Goal: Feedback & Contribution: Contribute content

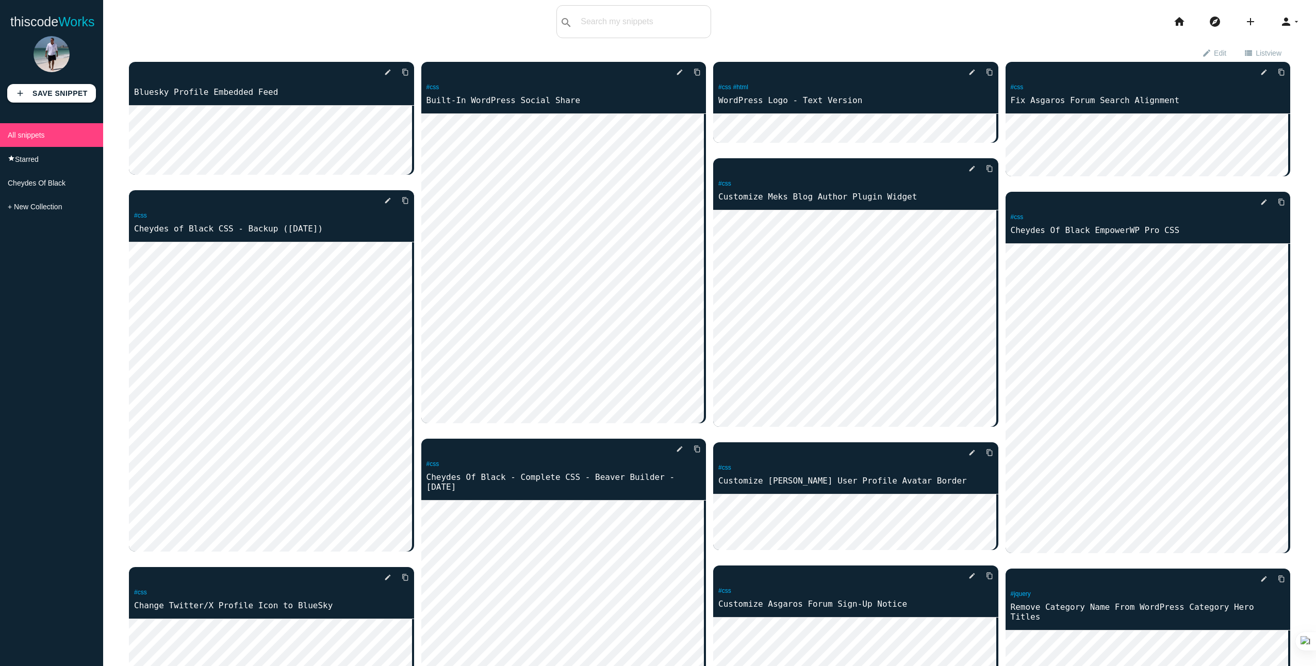
drag, startPoint x: 35, startPoint y: 250, endPoint x: 160, endPoint y: 13, distance: 267.9
click at [216, 21] on div "thiscodeworks search All: All: Code: Title: Tag: All: Code: Title: Tag: search …" at bounding box center [658, 21] width 1316 height 33
click at [586, 17] on div "search All: All: Code: Title: Tag: All: Code: Title: Tag:" at bounding box center [634, 21] width 155 height 33
type input "customize cookie"
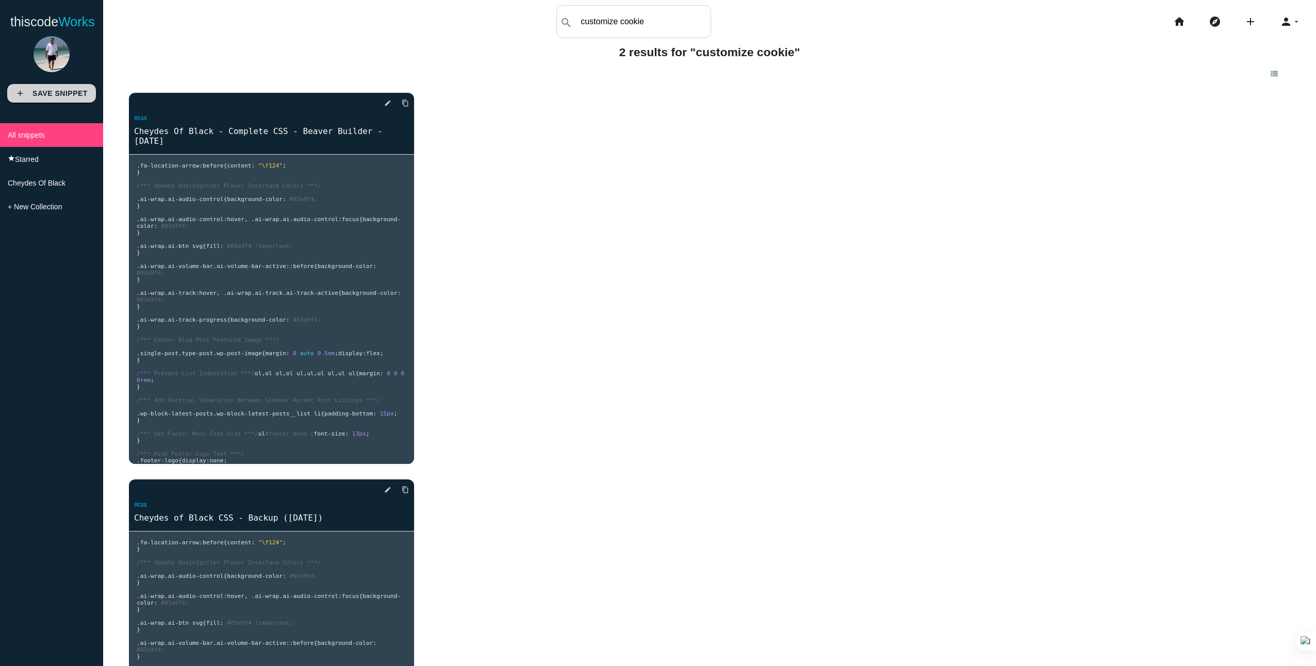
click at [48, 94] on b "Save Snippet" at bounding box center [59, 93] width 55 height 8
click at [384, 492] on icon "edit" at bounding box center [387, 490] width 7 height 19
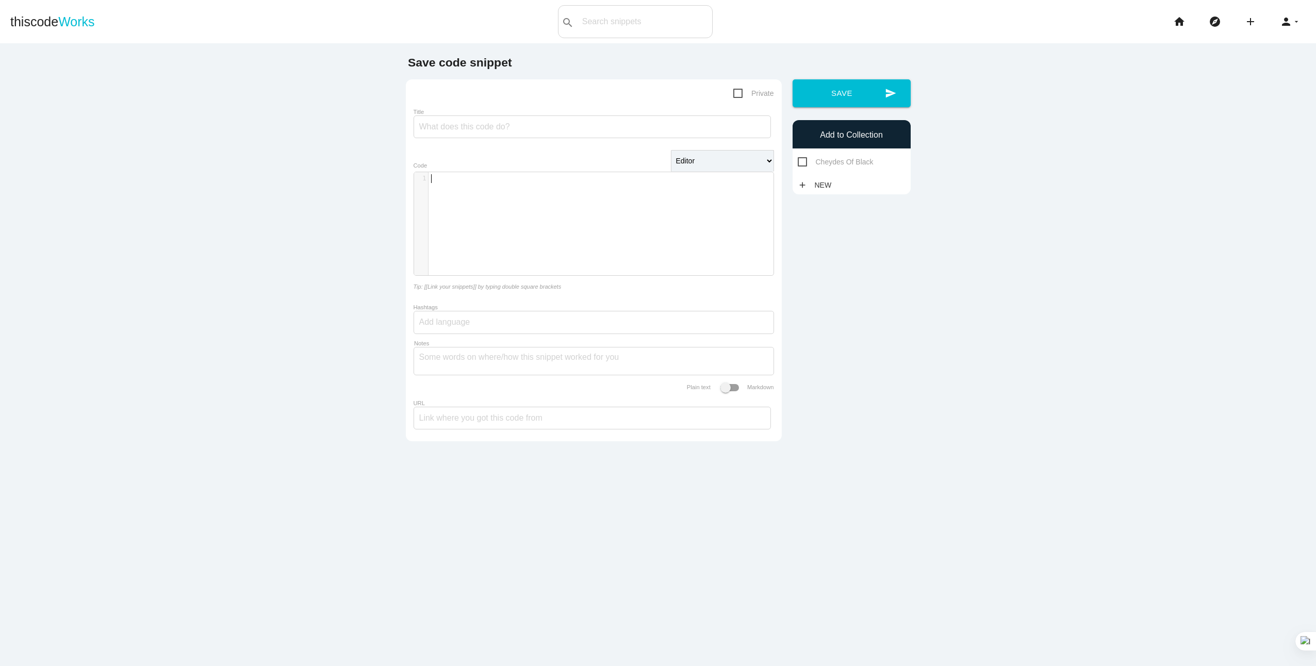
scroll to position [3, 0]
click at [492, 202] on div "​ x 1 ​" at bounding box center [601, 231] width 375 height 119
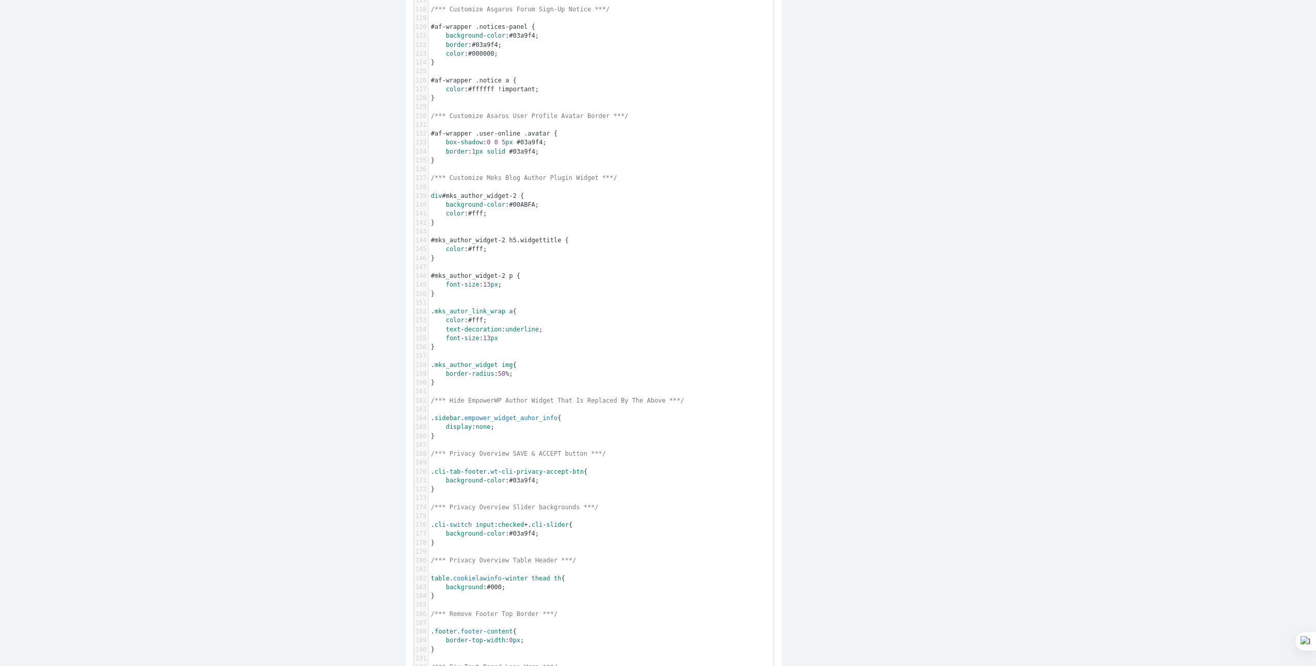
scroll to position [0, 0]
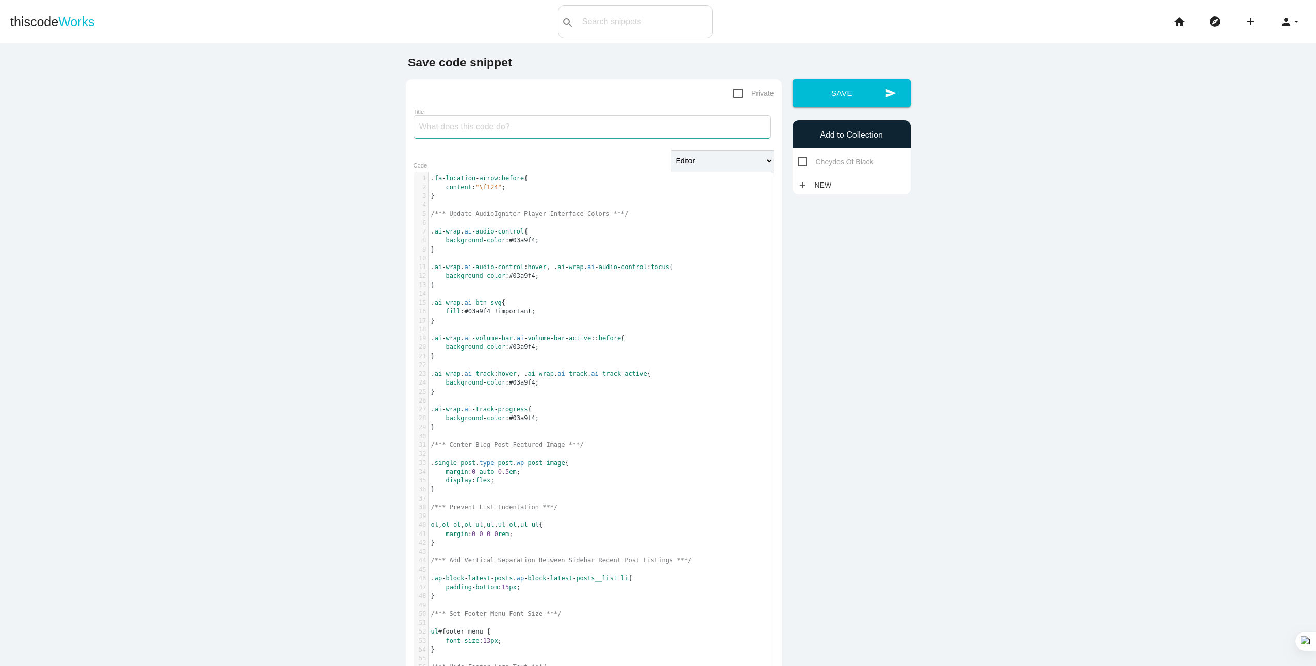
click at [521, 124] on input "Title" at bounding box center [592, 127] width 357 height 23
click at [426, 127] on input "Title" at bounding box center [592, 127] width 357 height 23
paste input "Cheydes of Black CSS - Backup ([DATE])"
drag, startPoint x: 534, startPoint y: 127, endPoint x: 540, endPoint y: 127, distance: 6.2
click at [540, 127] on input "Cheydes of Black CSS - Backup ([DATE])" at bounding box center [592, 127] width 357 height 23
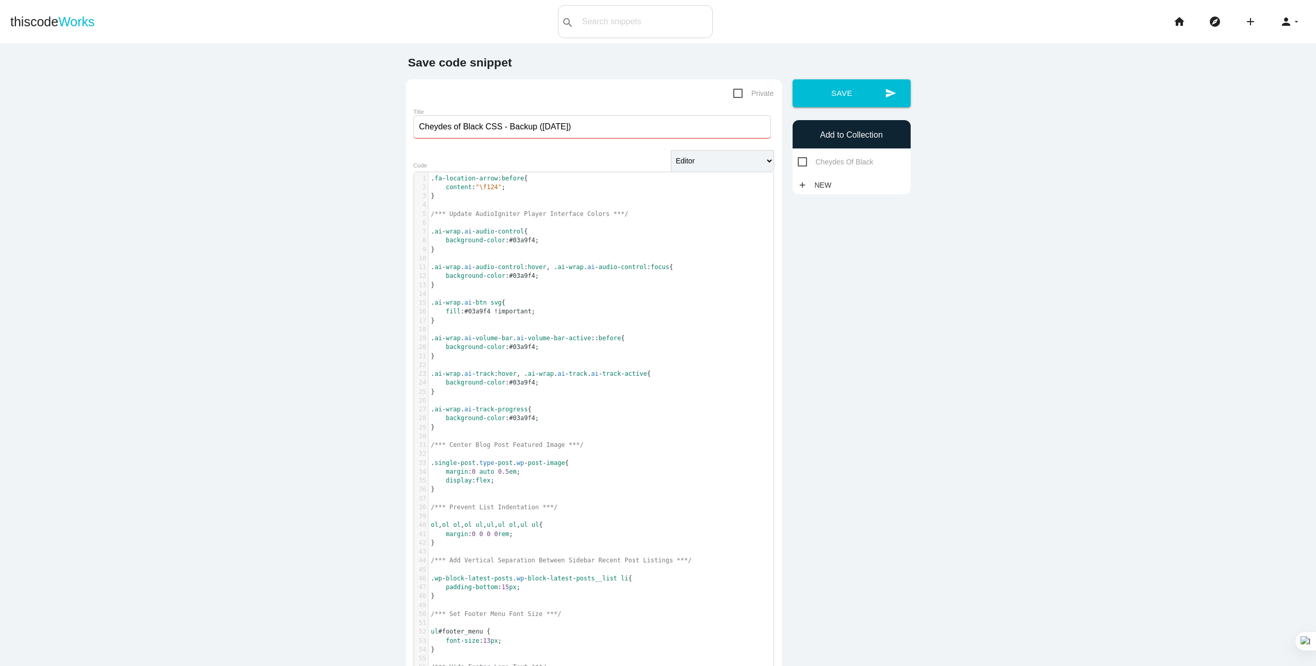
type input "Cheydes of Black CSS - Backup ([DATE])"
click at [733, 95] on span "Private" at bounding box center [753, 93] width 41 height 13
click at [733, 94] on input "Private" at bounding box center [736, 90] width 7 height 7
checkbox input "true"
click at [853, 98] on button "send Save" at bounding box center [852, 93] width 118 height 28
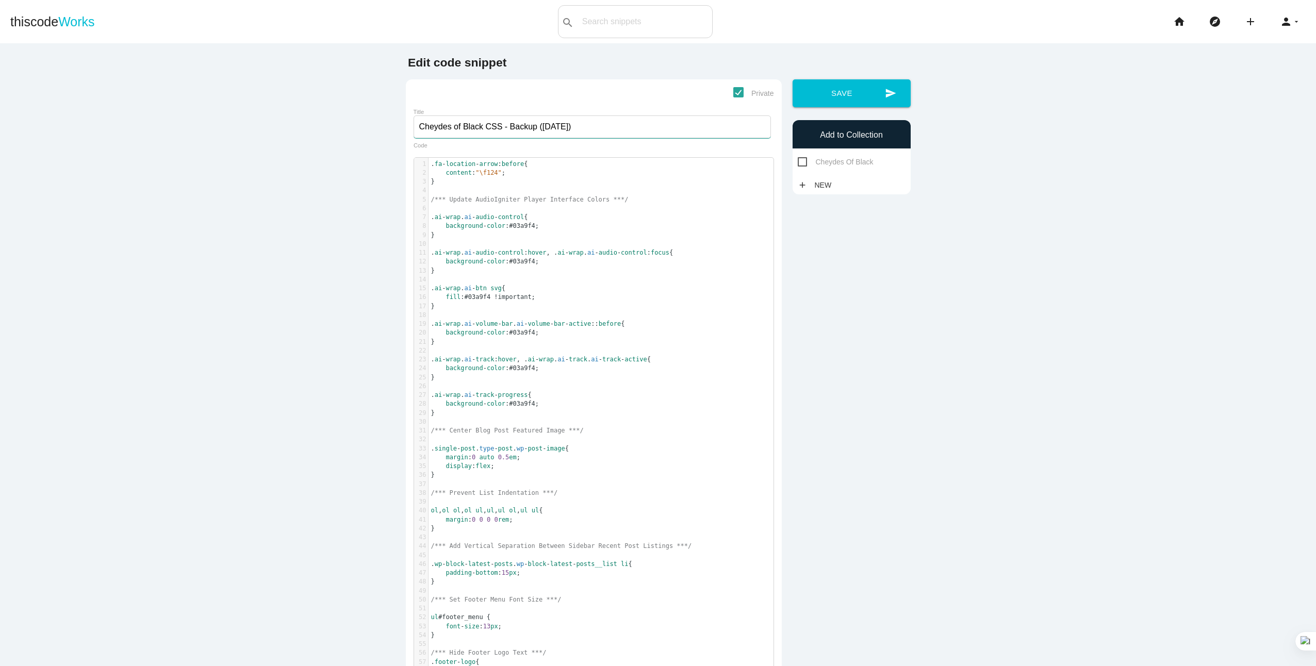
drag, startPoint x: 596, startPoint y: 128, endPoint x: 351, endPoint y: 135, distance: 245.6
click at [565, 128] on input "Cheydes of Black CSS - Backup ([DATE])" at bounding box center [592, 127] width 357 height 23
type input "Cheydes of Black CSS - Backup (11-23-2024)"
click at [833, 86] on button "send Save" at bounding box center [852, 93] width 118 height 28
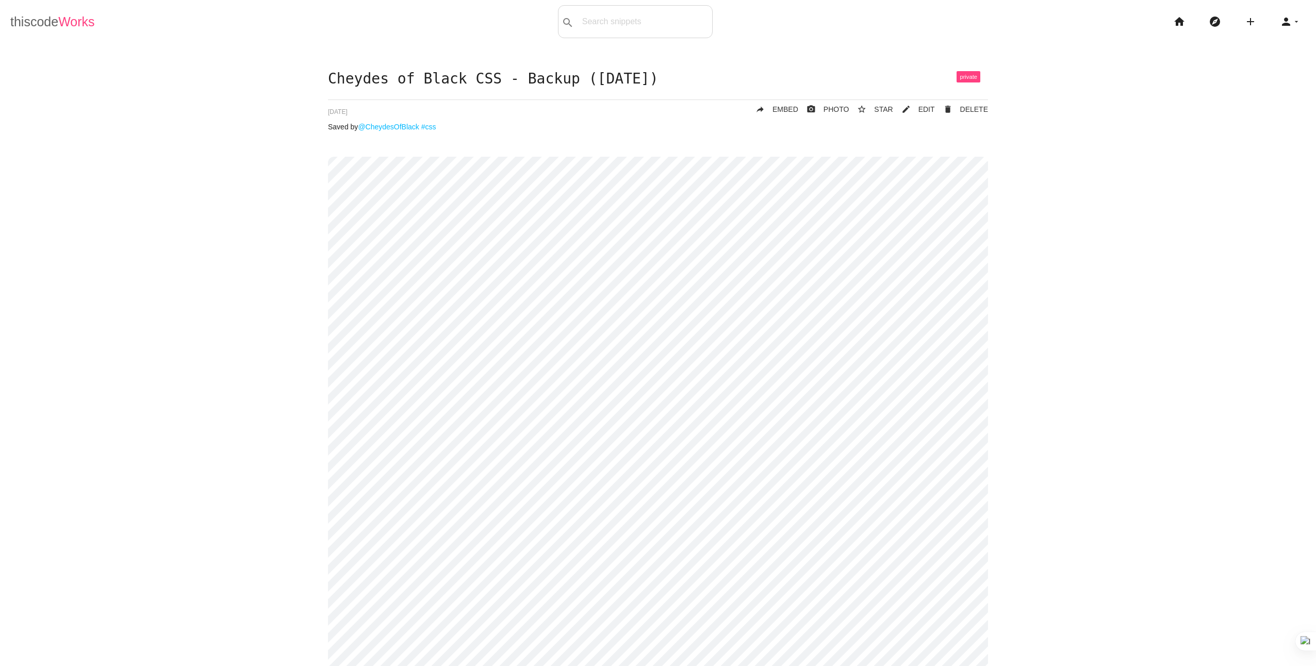
click at [57, 13] on link "thiscode Works" at bounding box center [52, 21] width 85 height 33
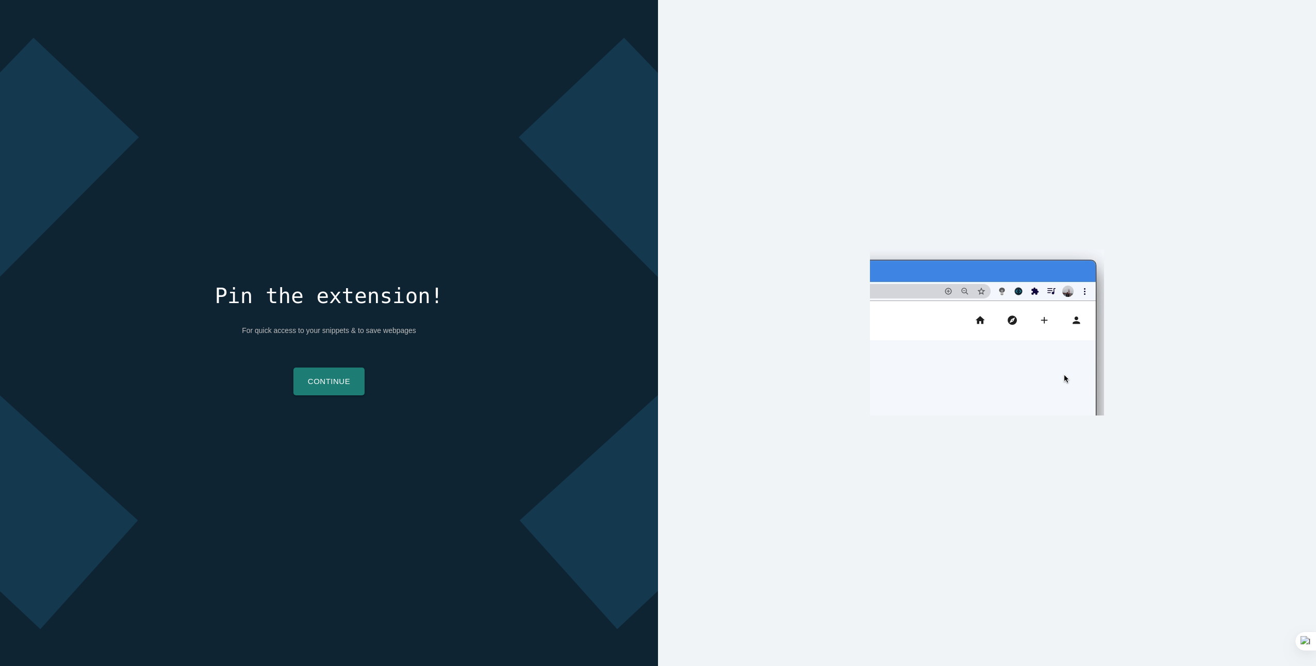
click at [331, 383] on link "Continue" at bounding box center [328, 382] width 71 height 28
